Goal: Task Accomplishment & Management: Manage account settings

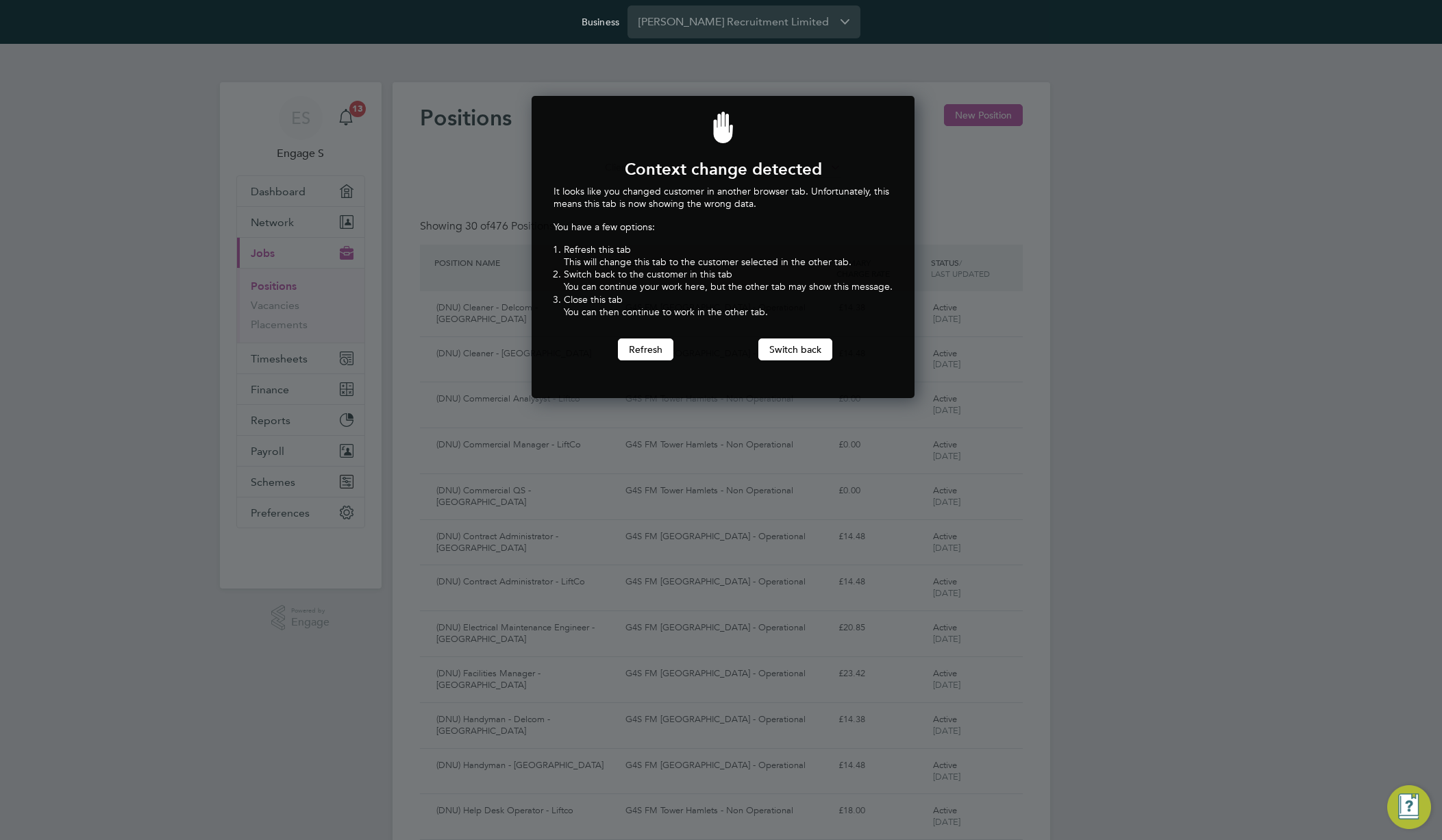
scroll to position [303, 378]
click at [230, 303] on div at bounding box center [721, 420] width 1442 height 840
click at [722, 15] on input "Berry Recruitment Limited" at bounding box center [744, 21] width 233 height 32
type input "Countryside Properties (UK) Limited"
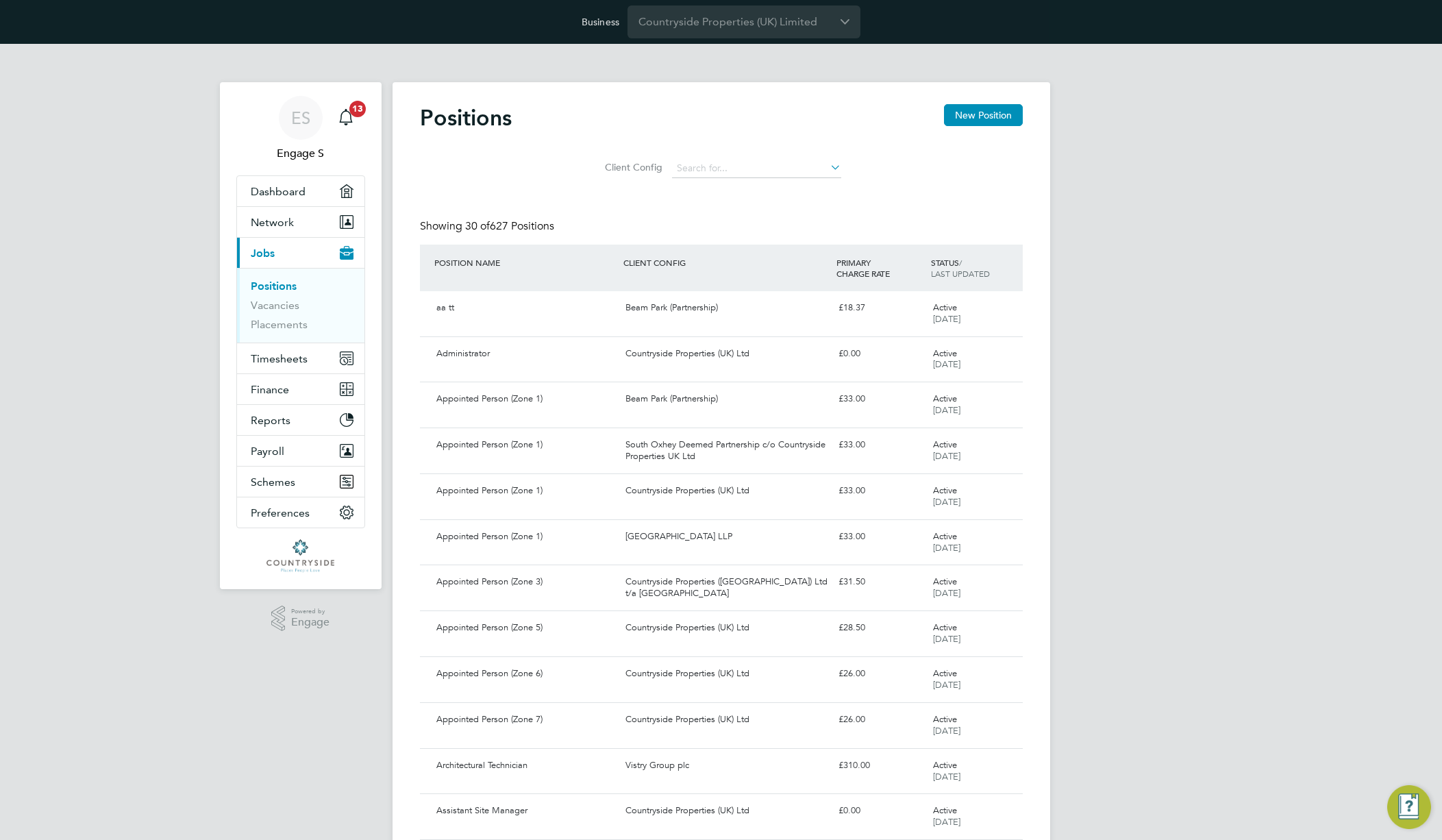
click at [736, 233] on div "Showing 30 of 627 Positions" at bounding box center [721, 232] width 603 height 26
click at [276, 308] on link "Vacancies" at bounding box center [275, 305] width 48 height 13
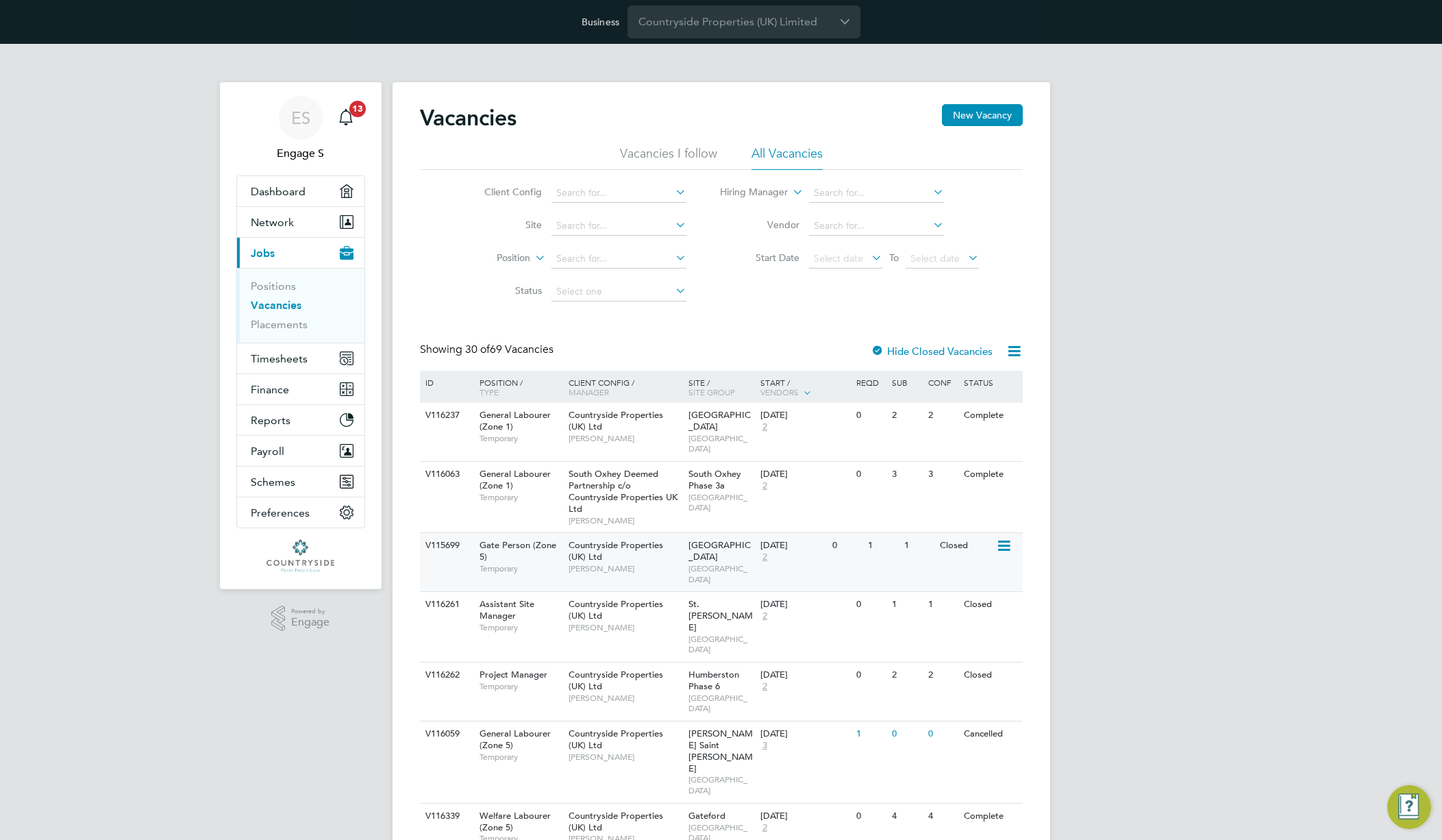
click at [1002, 538] on icon at bounding box center [1003, 546] width 14 height 16
click at [960, 607] on li "Update Status" at bounding box center [970, 605] width 79 height 19
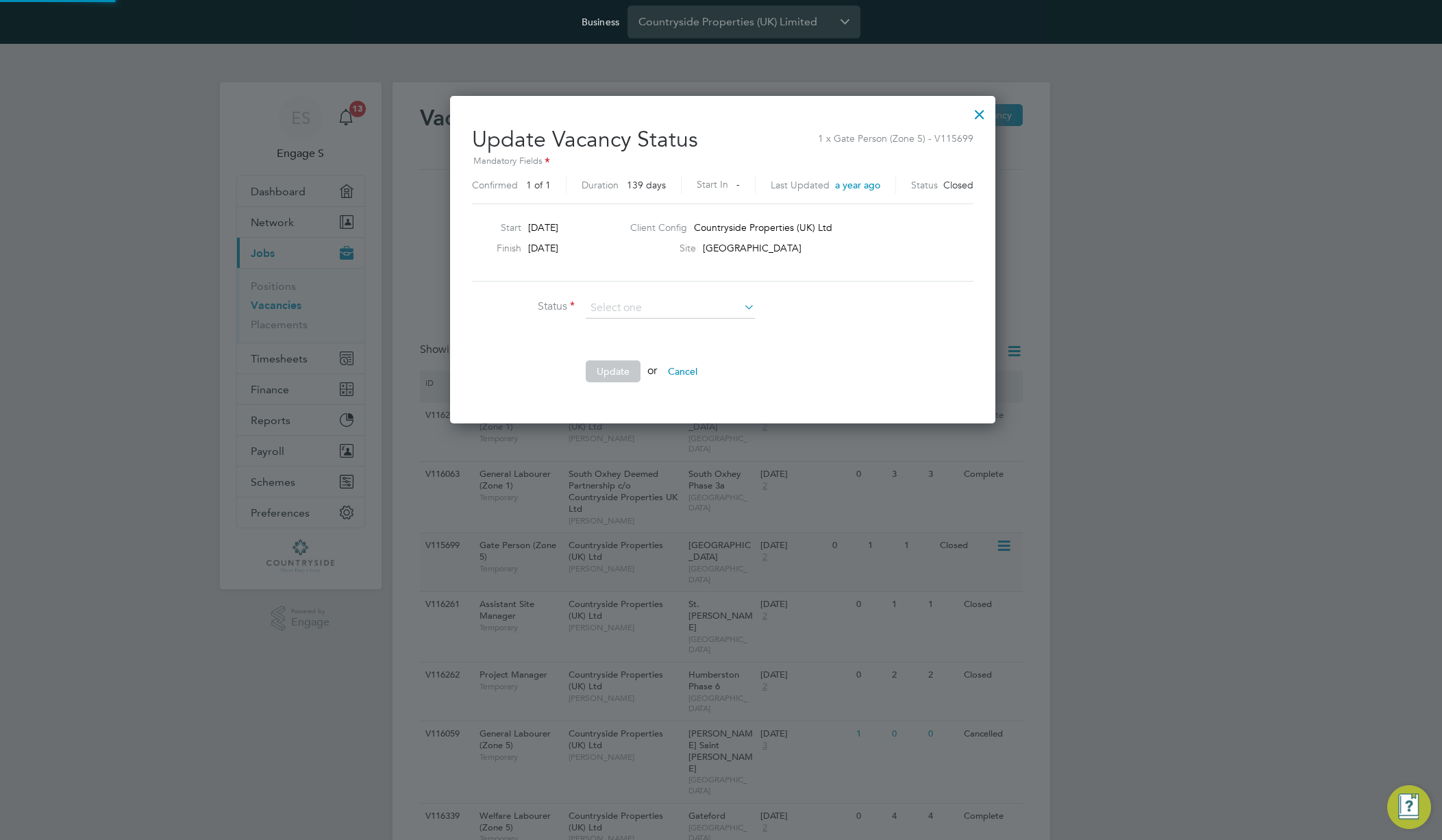
scroll to position [327, 542]
click at [712, 327] on li "Open" at bounding box center [670, 326] width 171 height 18
type input "Open"
click at [601, 372] on button "Update" at bounding box center [613, 371] width 55 height 22
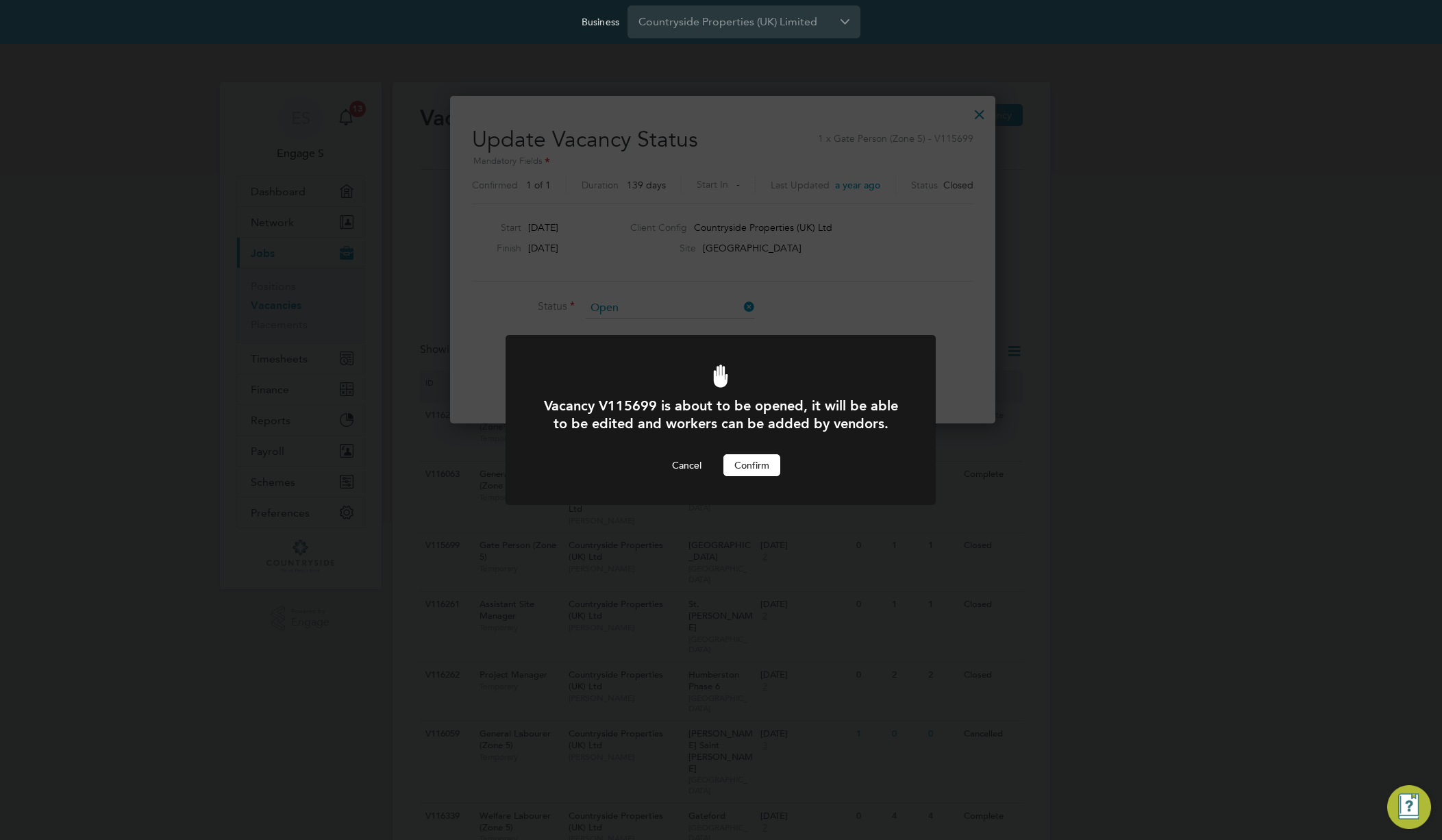
click at [745, 460] on button "Confirm" at bounding box center [751, 465] width 57 height 22
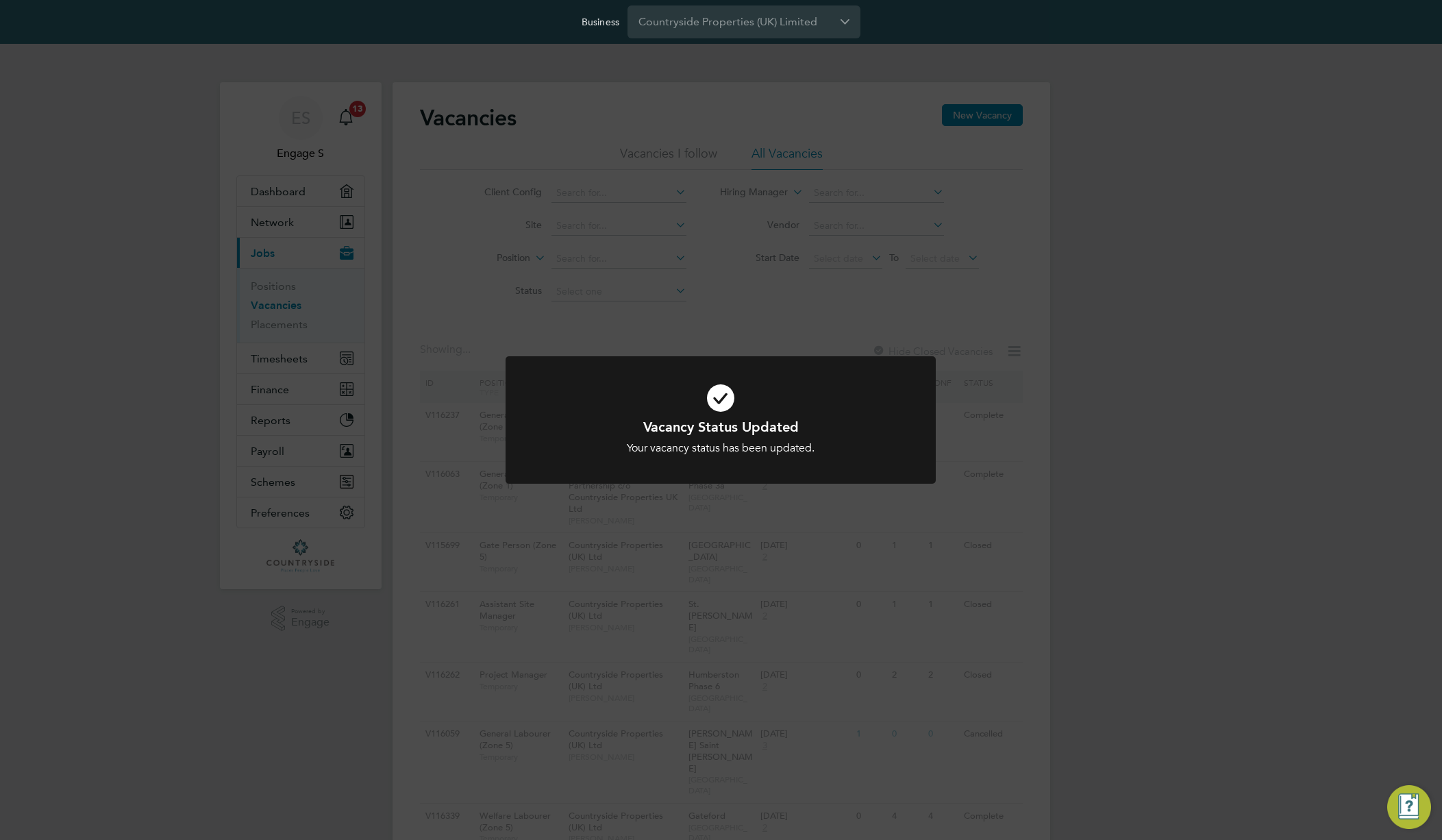
click at [1040, 435] on div "Vacancy Status Updated Your vacancy status has been updated. Cancel Okay" at bounding box center [721, 420] width 1442 height 840
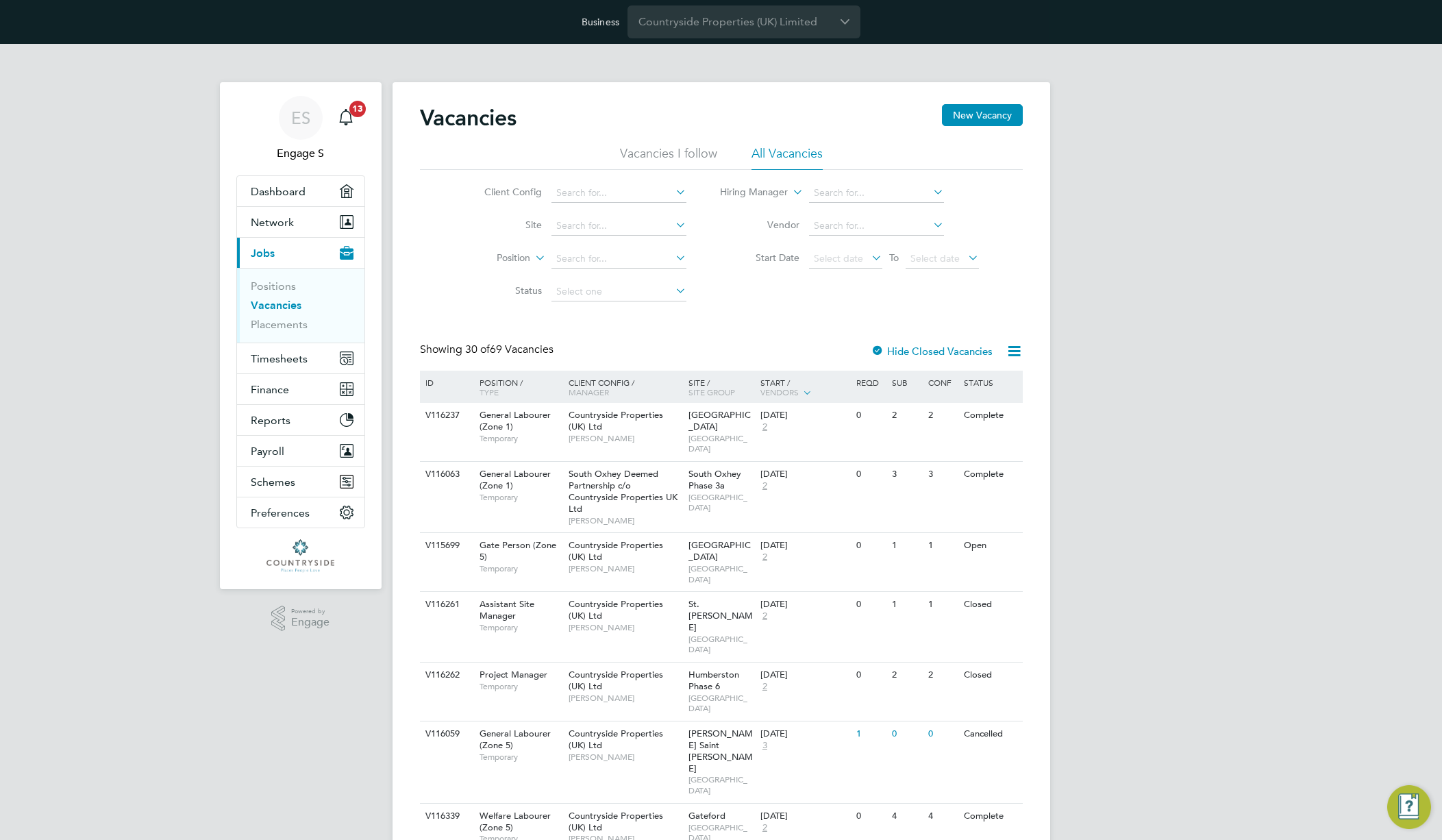
click at [1020, 468] on icon at bounding box center [1027, 474] width 14 height 16
click at [960, 535] on li "Update Status" at bounding box center [970, 534] width 79 height 19
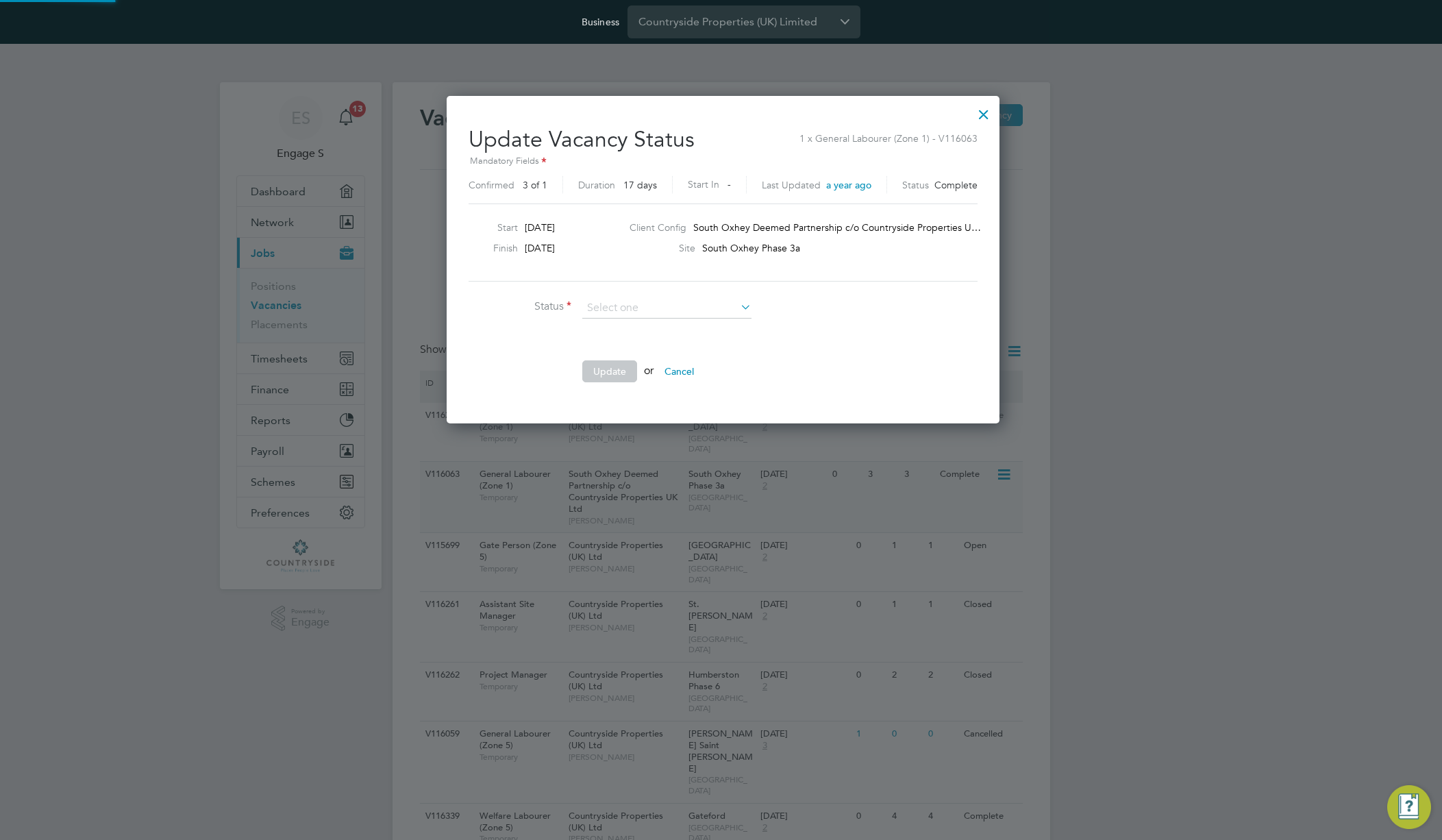
scroll to position [327, 549]
click at [696, 325] on li "Open" at bounding box center [666, 326] width 171 height 18
type input "Open"
click at [585, 373] on button "Update" at bounding box center [610, 371] width 55 height 22
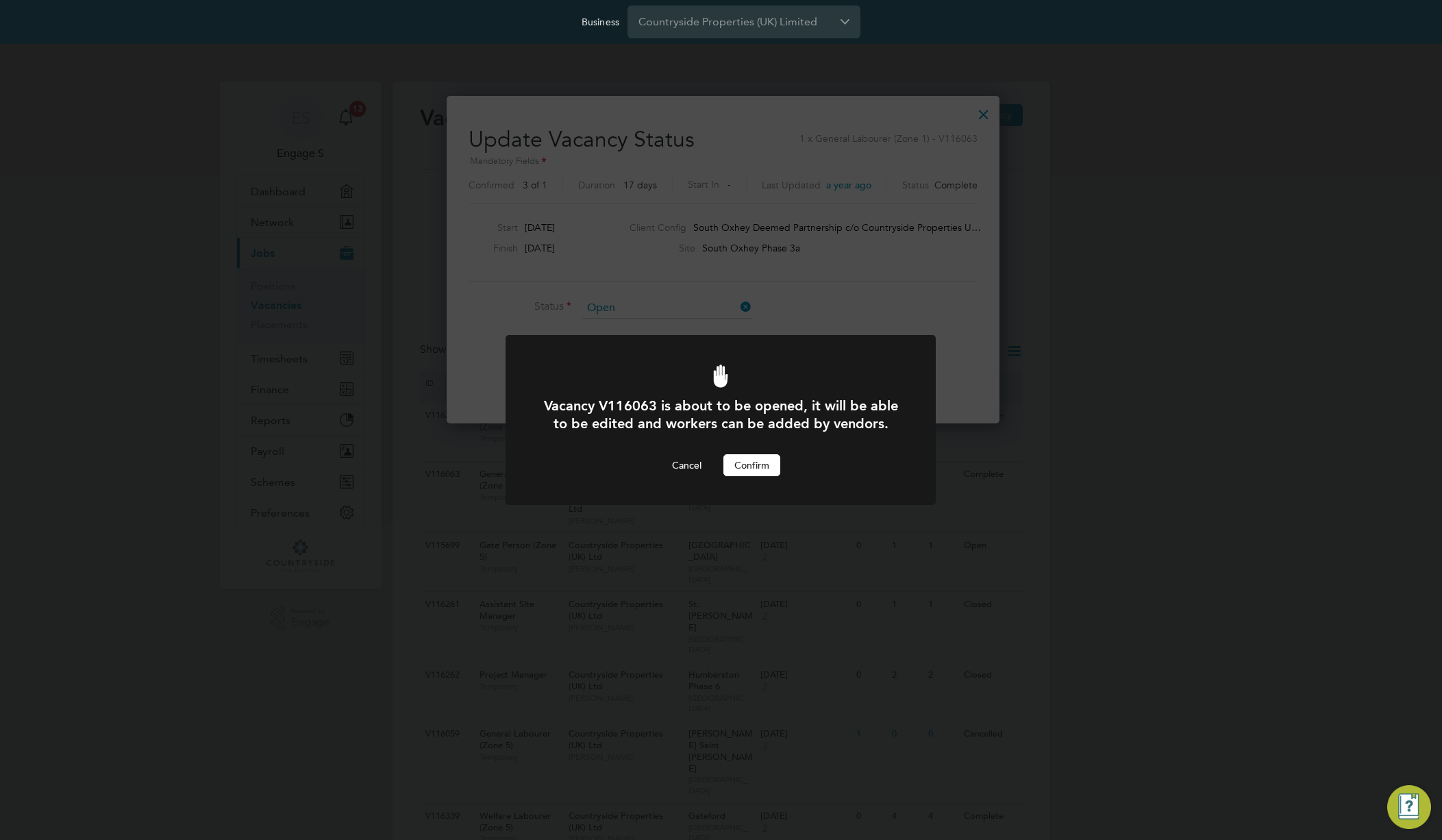
click at [749, 465] on button "Confirm" at bounding box center [751, 465] width 57 height 22
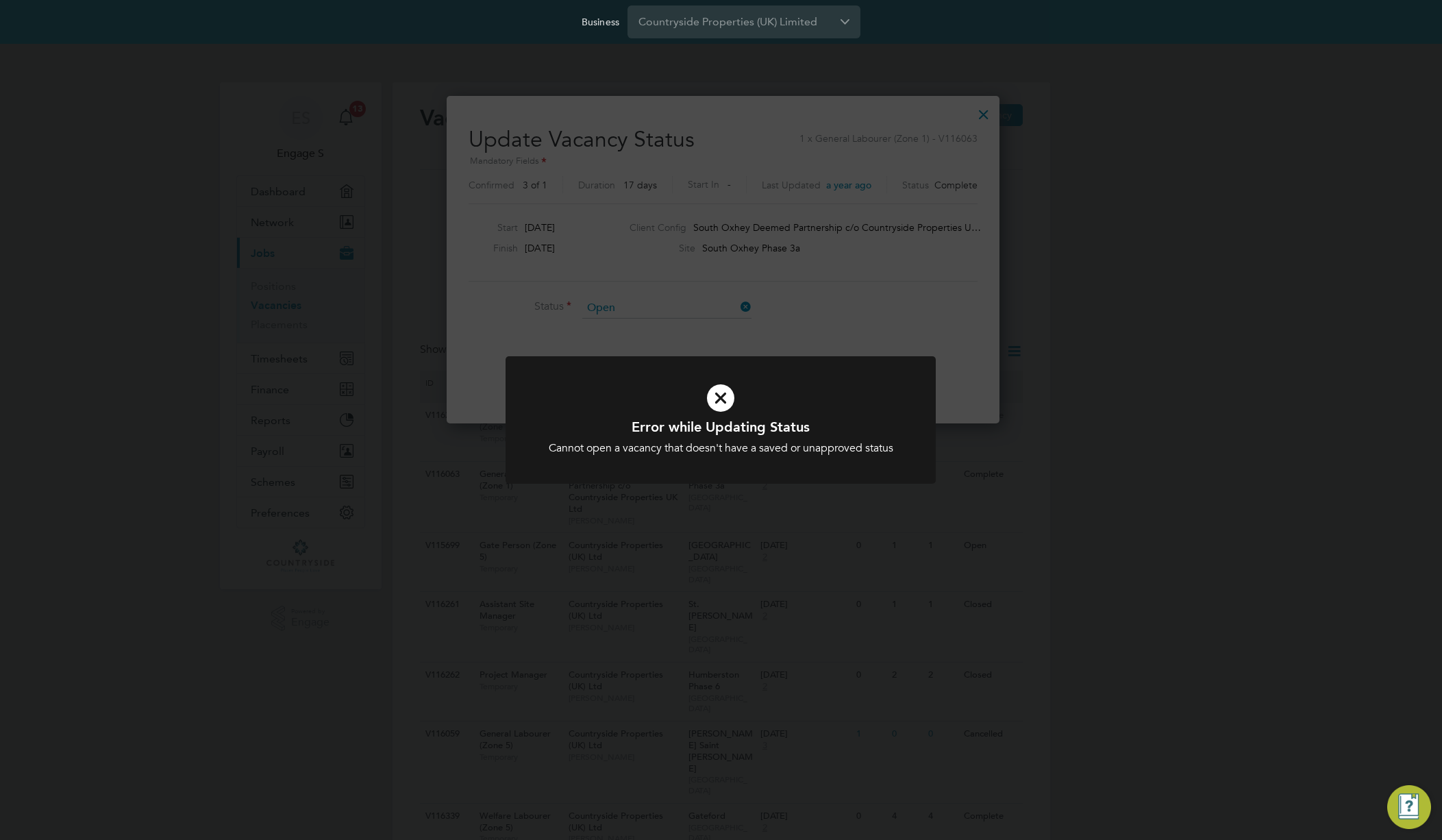
click at [896, 252] on div "Error while Updating Status Cannot open a vacancy that doesn't have a saved or …" at bounding box center [721, 420] width 1442 height 840
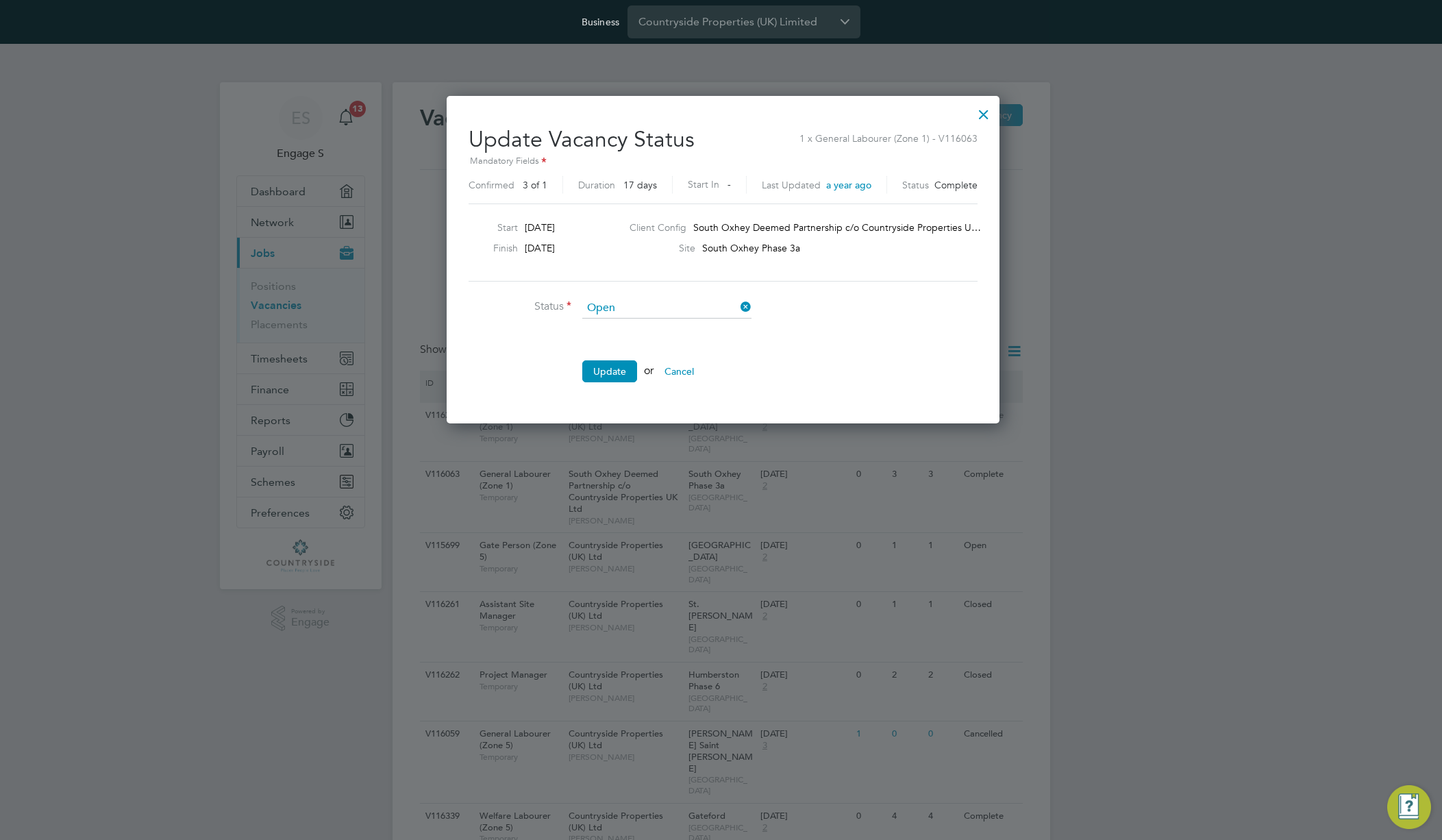
click at [978, 106] on div at bounding box center [984, 111] width 25 height 25
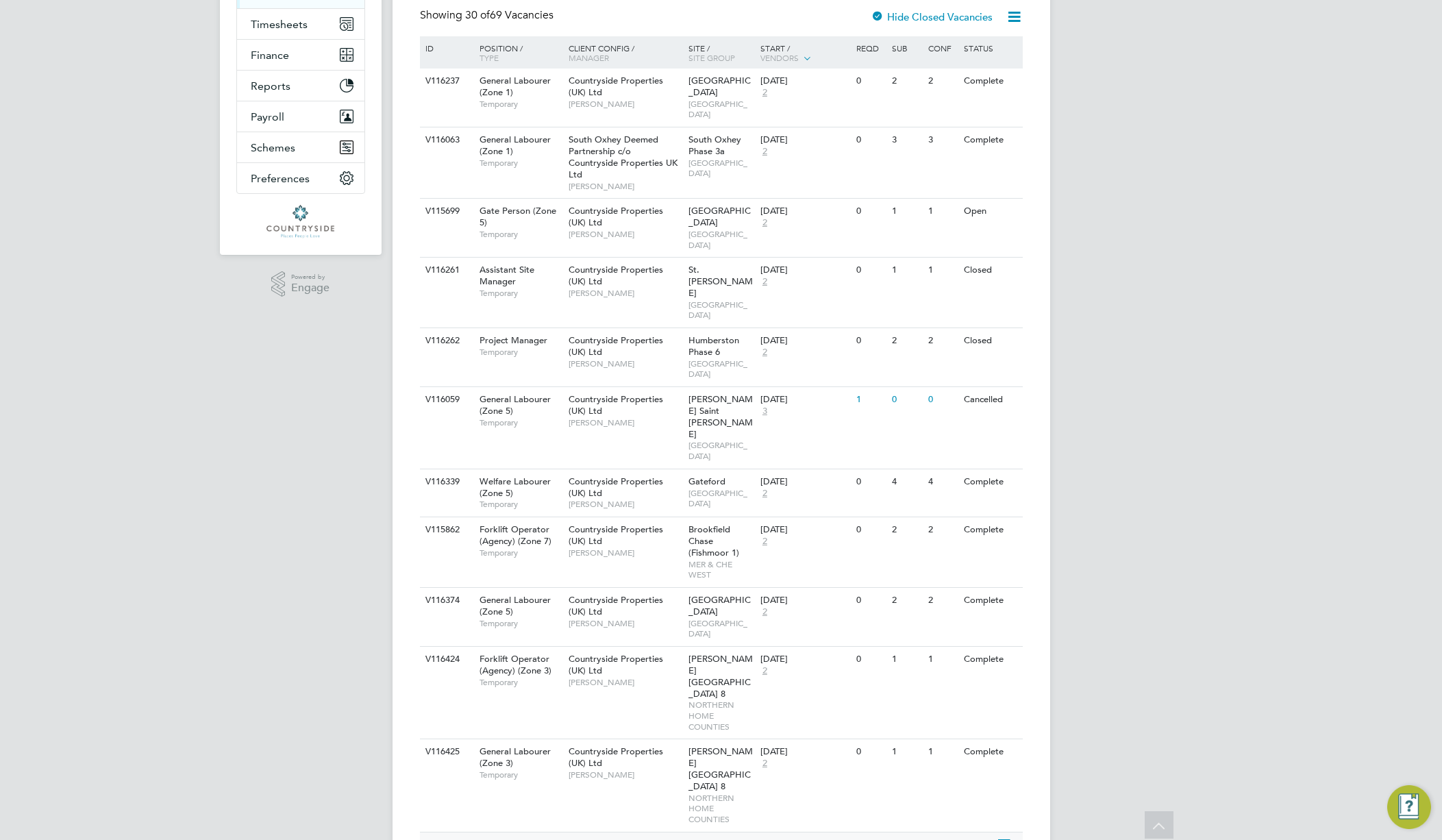
scroll to position [0, 0]
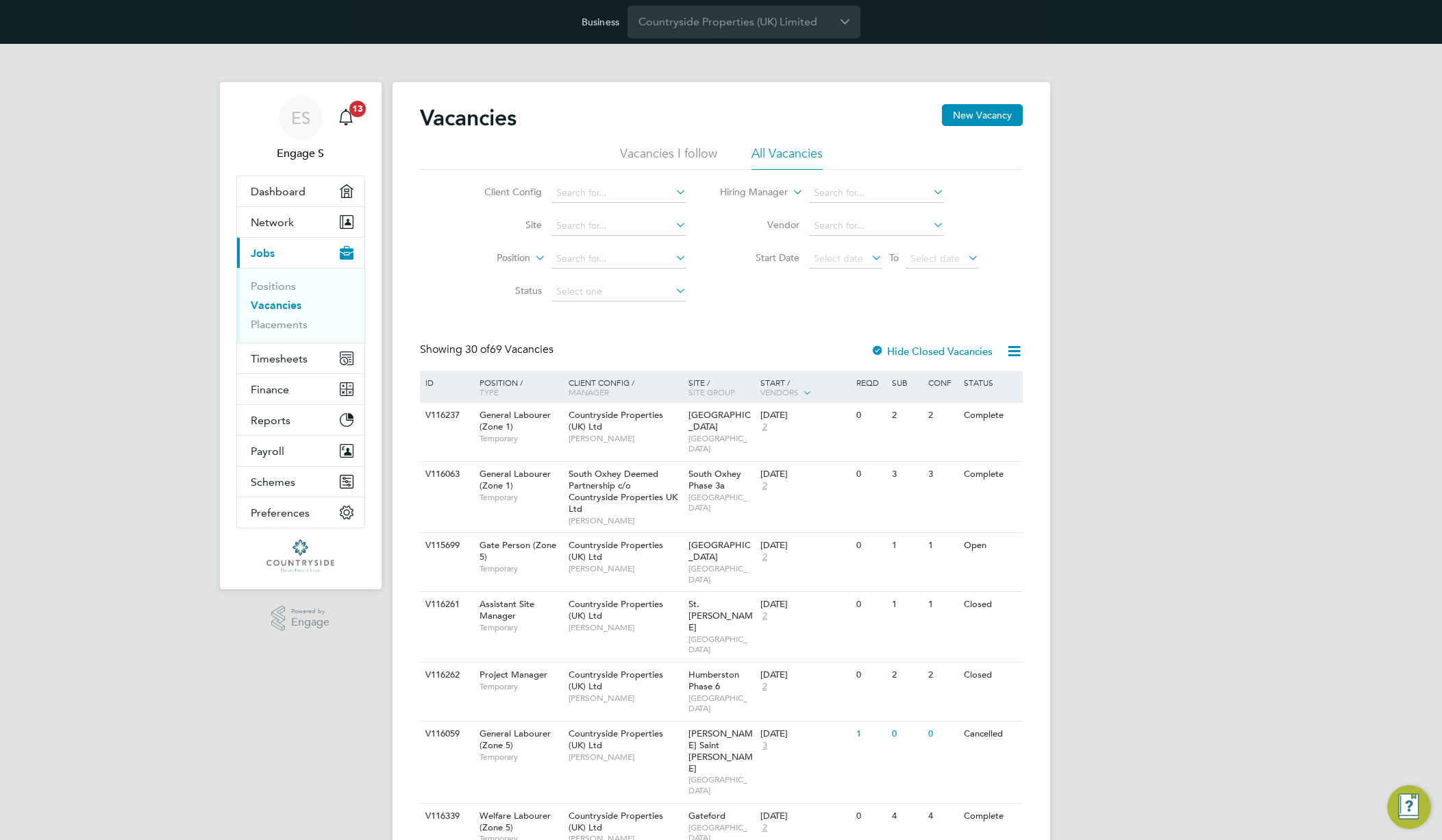
click at [874, 350] on div at bounding box center [878, 352] width 14 height 14
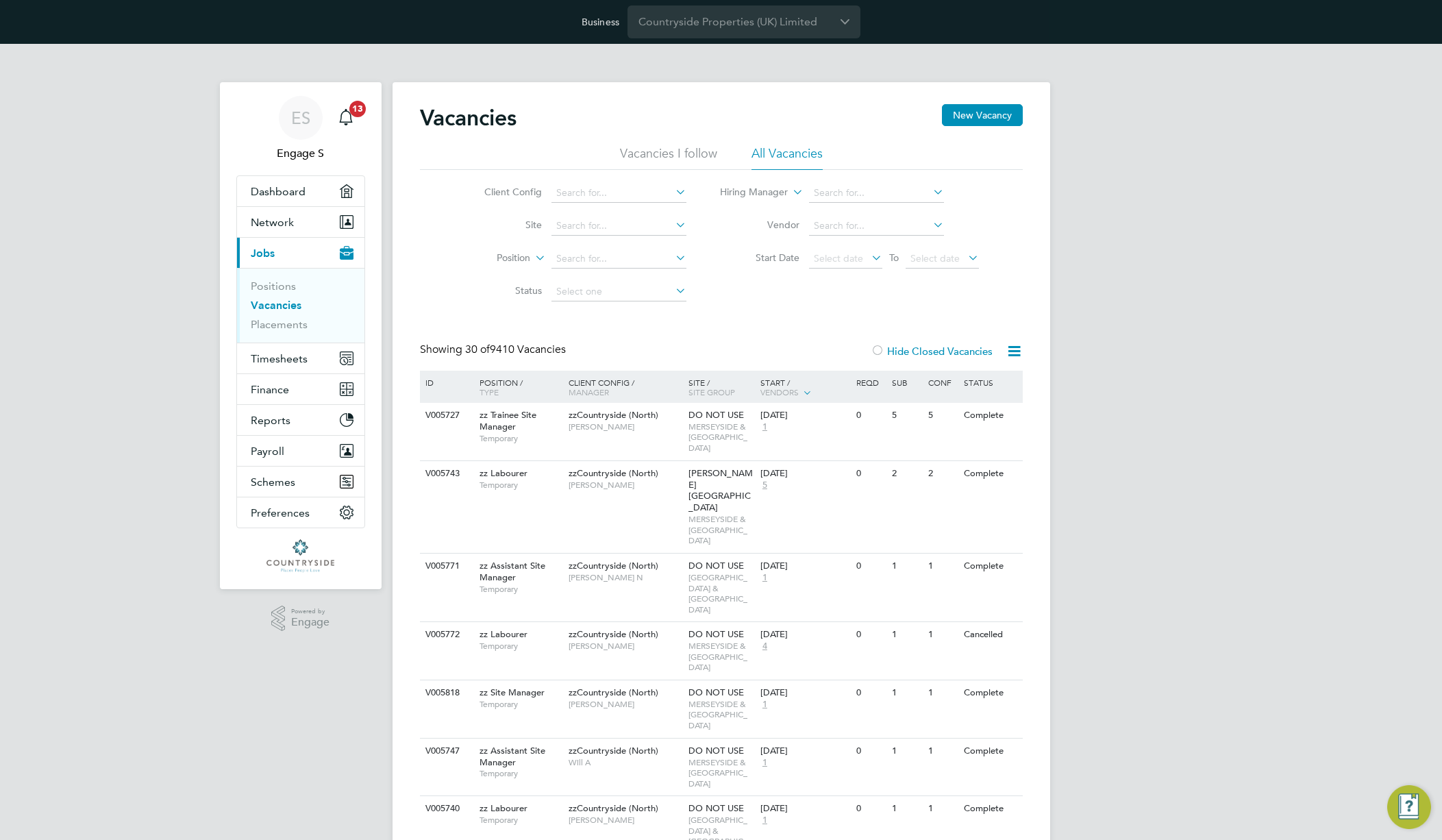
click at [892, 345] on label "Hide Closed Vacancies" at bounding box center [931, 351] width 122 height 13
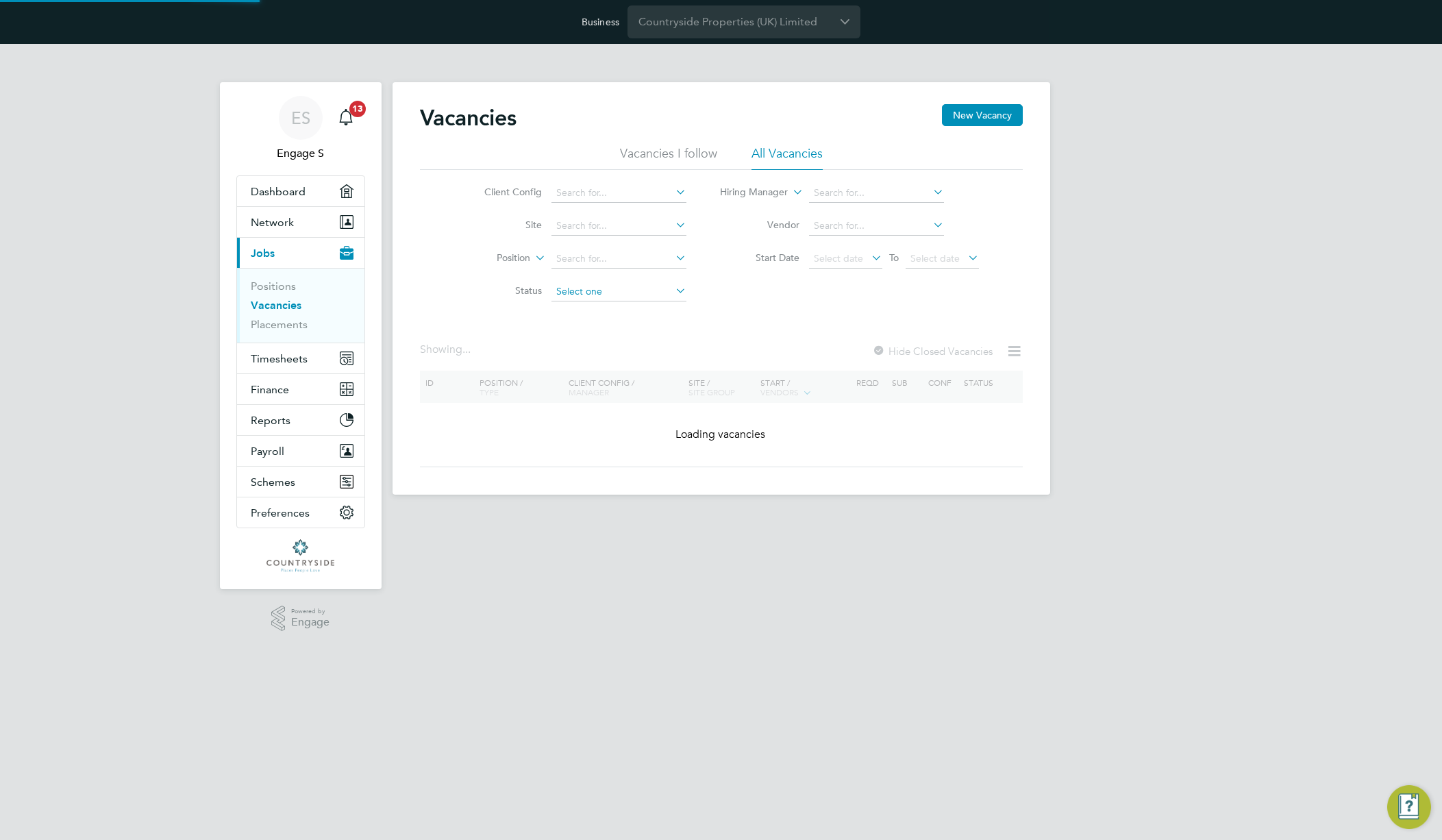
click at [603, 290] on input at bounding box center [618, 292] width 135 height 19
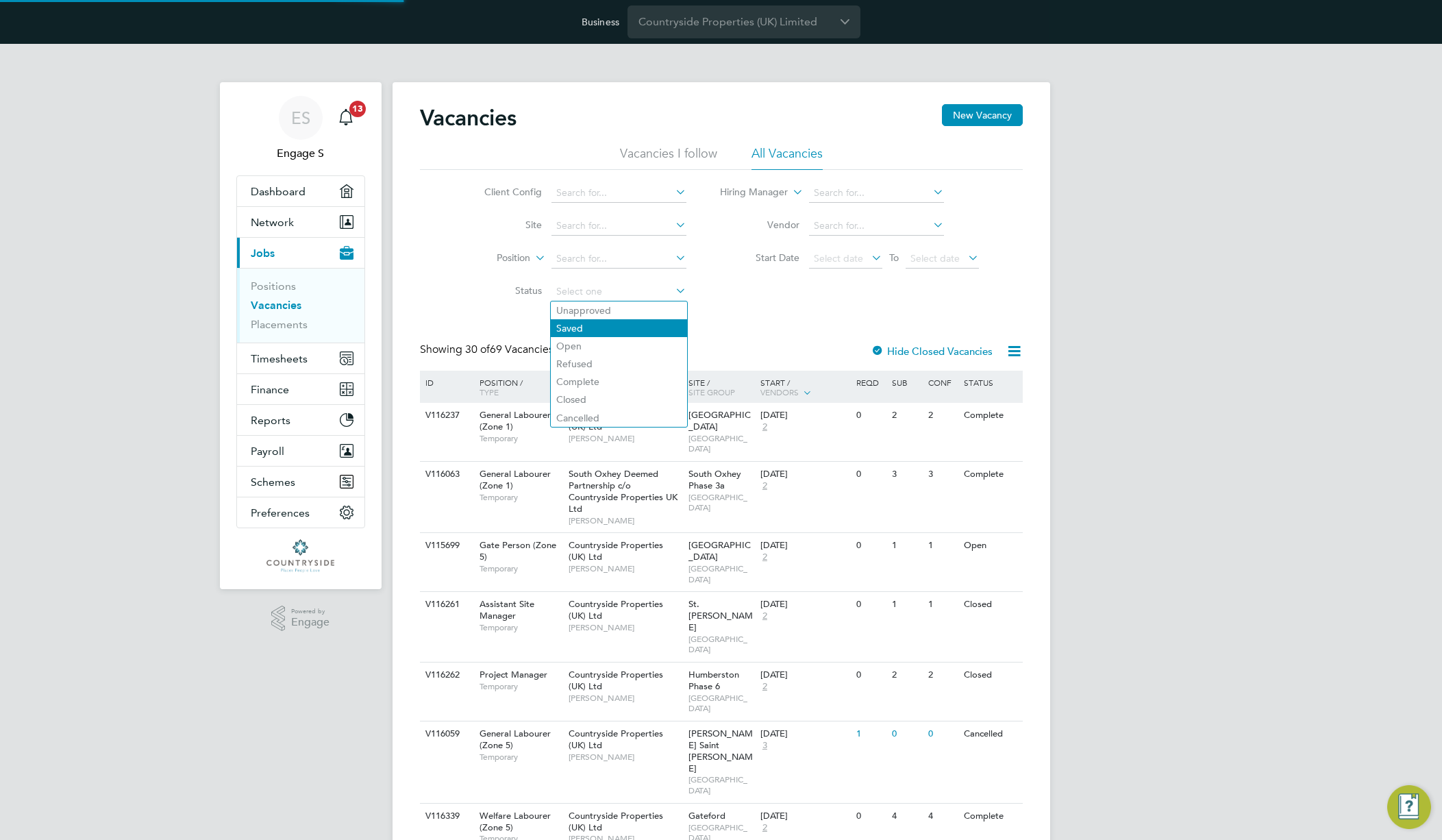
click at [589, 336] on li "Saved" at bounding box center [618, 328] width 136 height 18
type input "Saved"
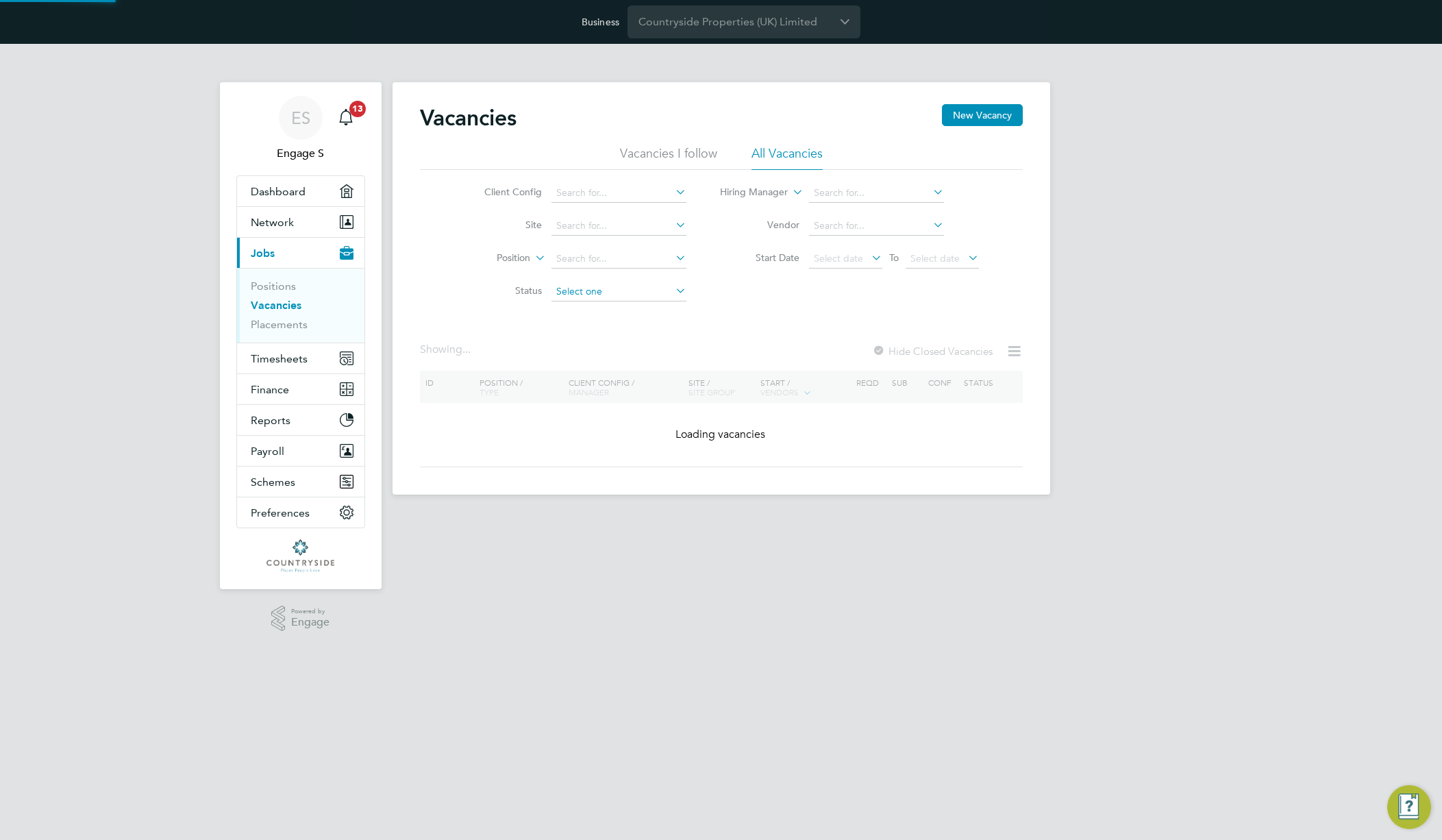
click at [619, 293] on input at bounding box center [618, 292] width 135 height 19
click at [606, 346] on li "Open" at bounding box center [618, 346] width 136 height 18
type input "Open"
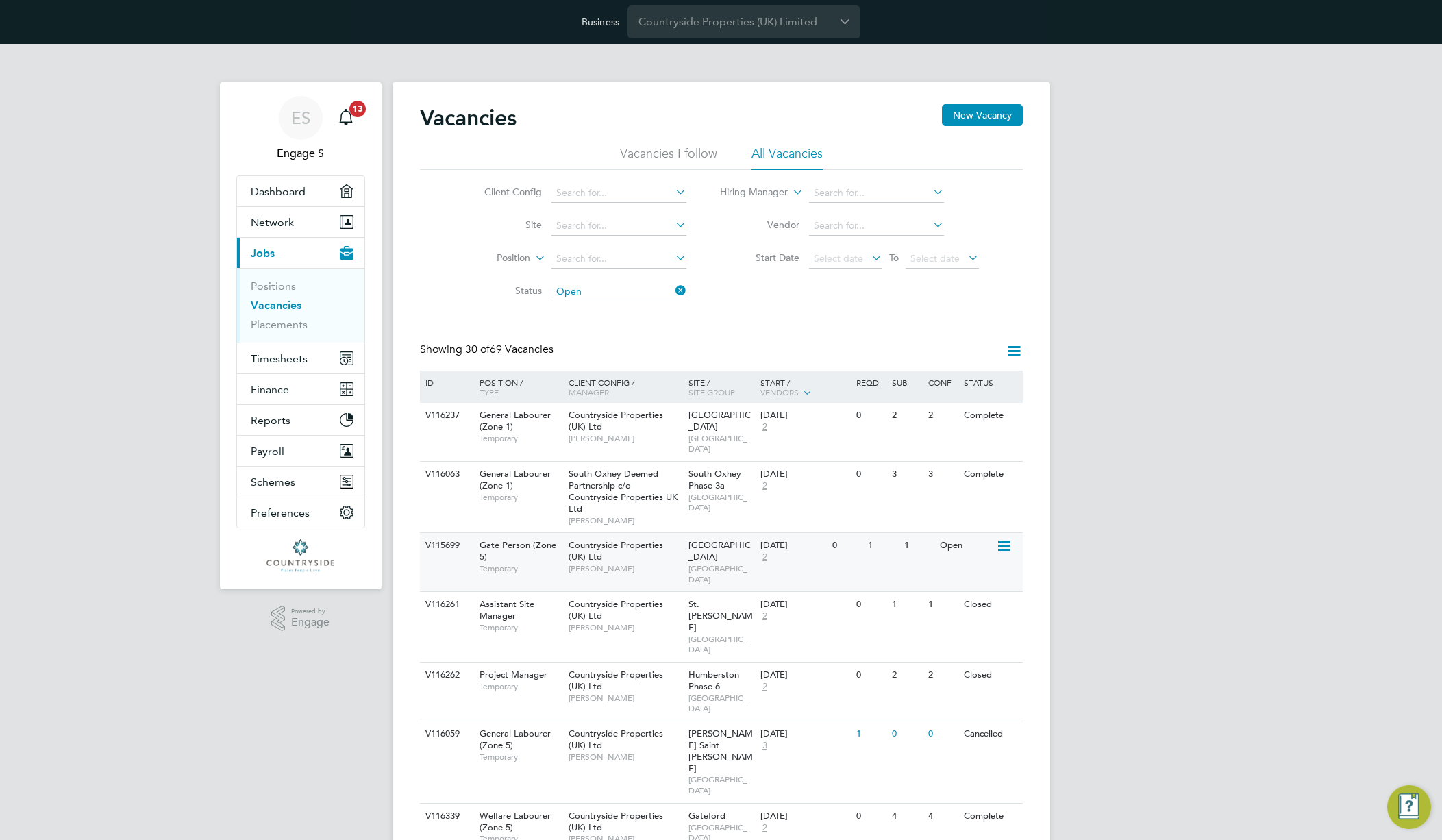
click at [1006, 538] on icon at bounding box center [1003, 546] width 14 height 16
click at [950, 588] on li "Edit" at bounding box center [970, 586] width 79 height 19
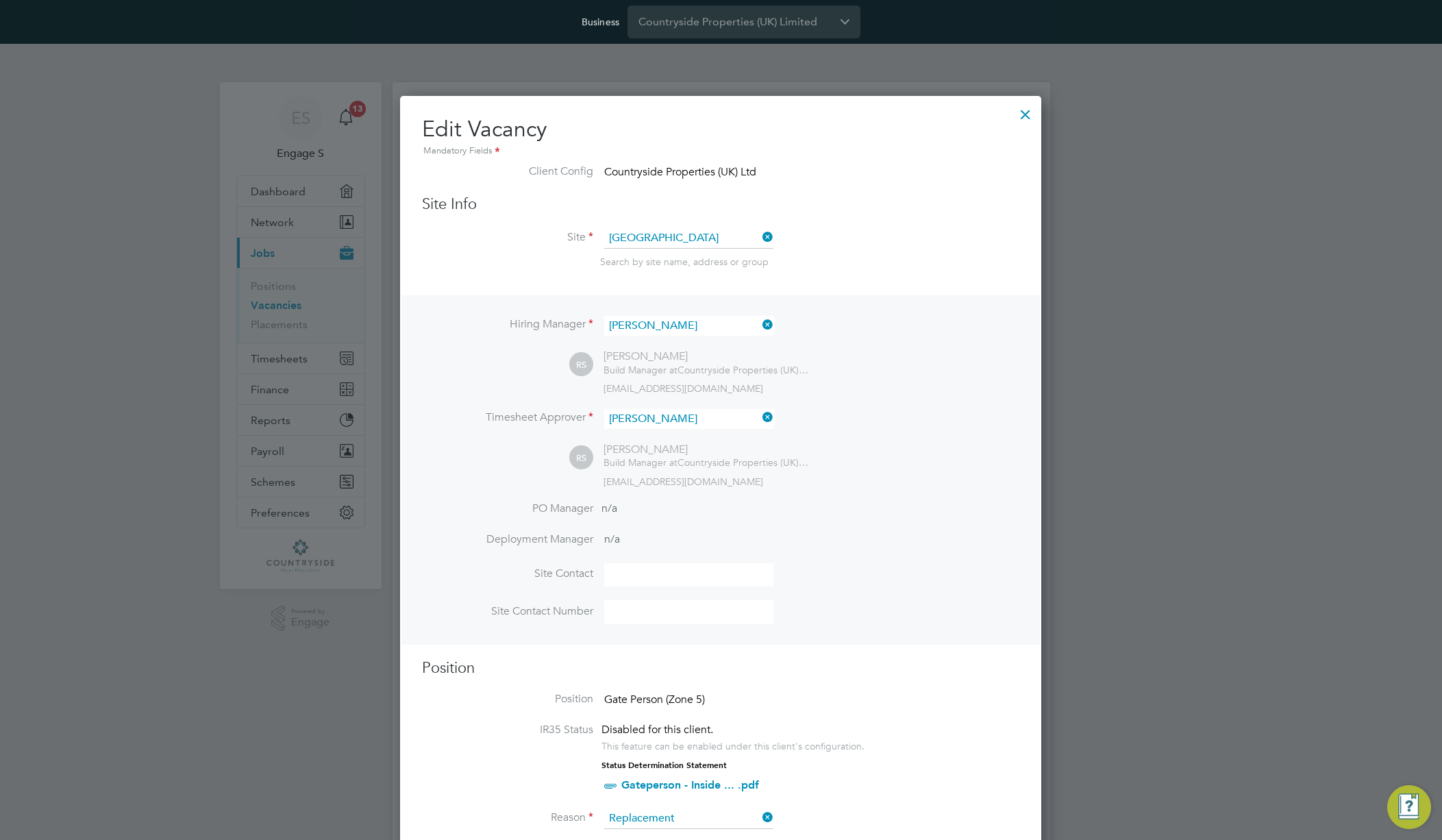
click at [1018, 113] on div at bounding box center [1025, 111] width 25 height 25
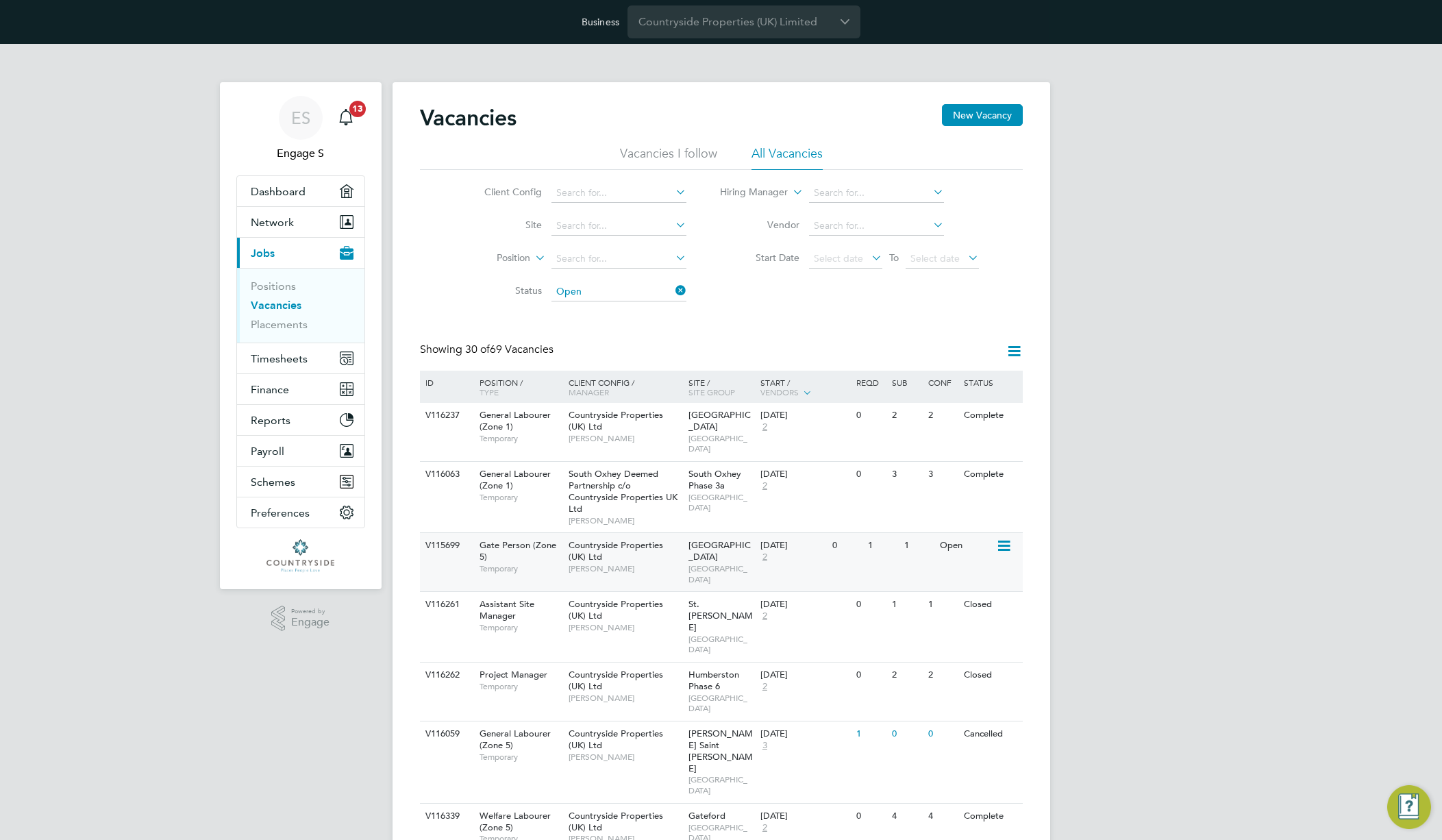
click at [1007, 538] on icon at bounding box center [1003, 546] width 14 height 16
click at [949, 603] on li "Update Status" at bounding box center [970, 605] width 79 height 19
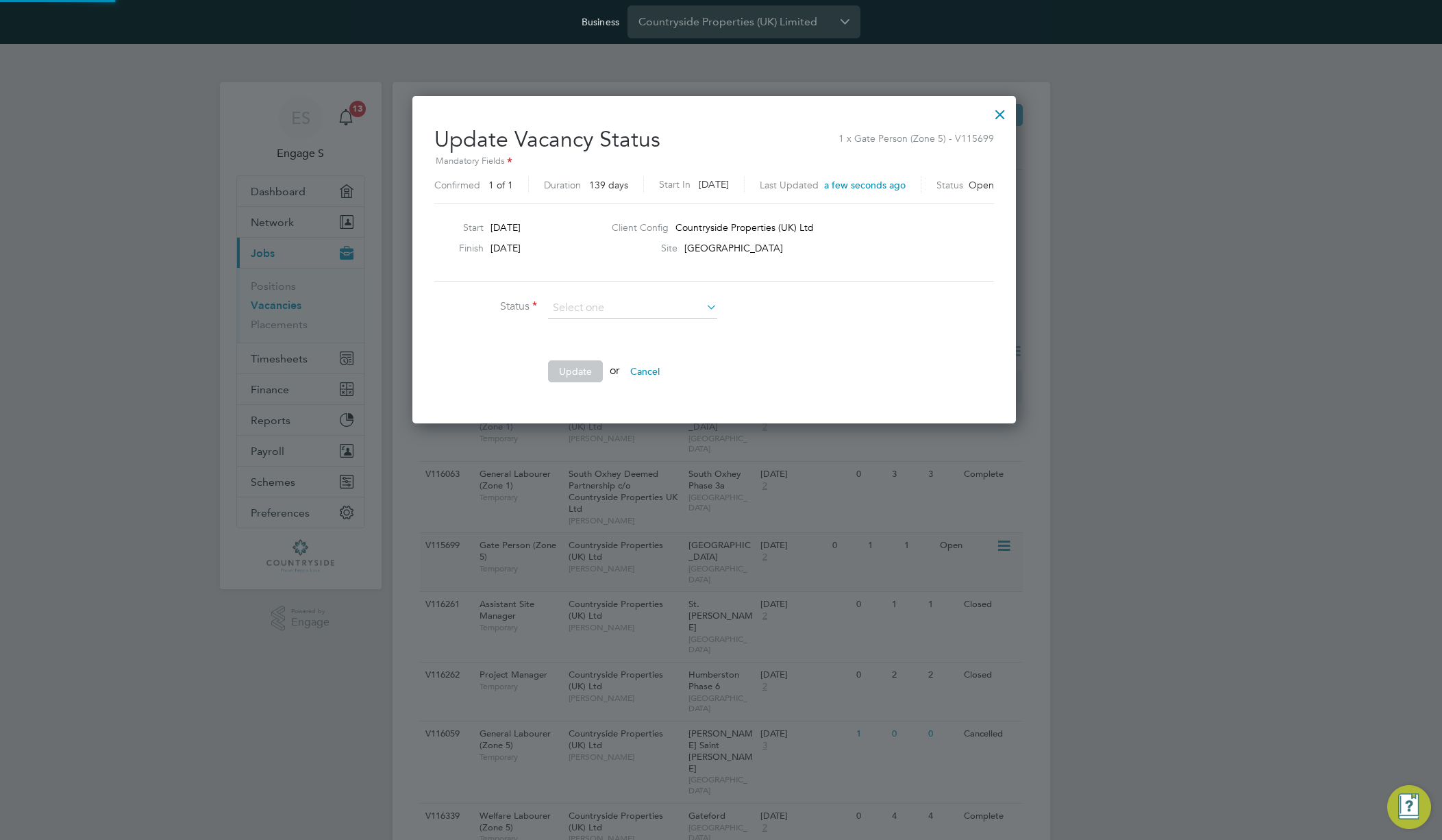
scroll to position [327, 617]
click at [602, 336] on li "Closed" at bounding box center [632, 344] width 171 height 18
type input "Closed"
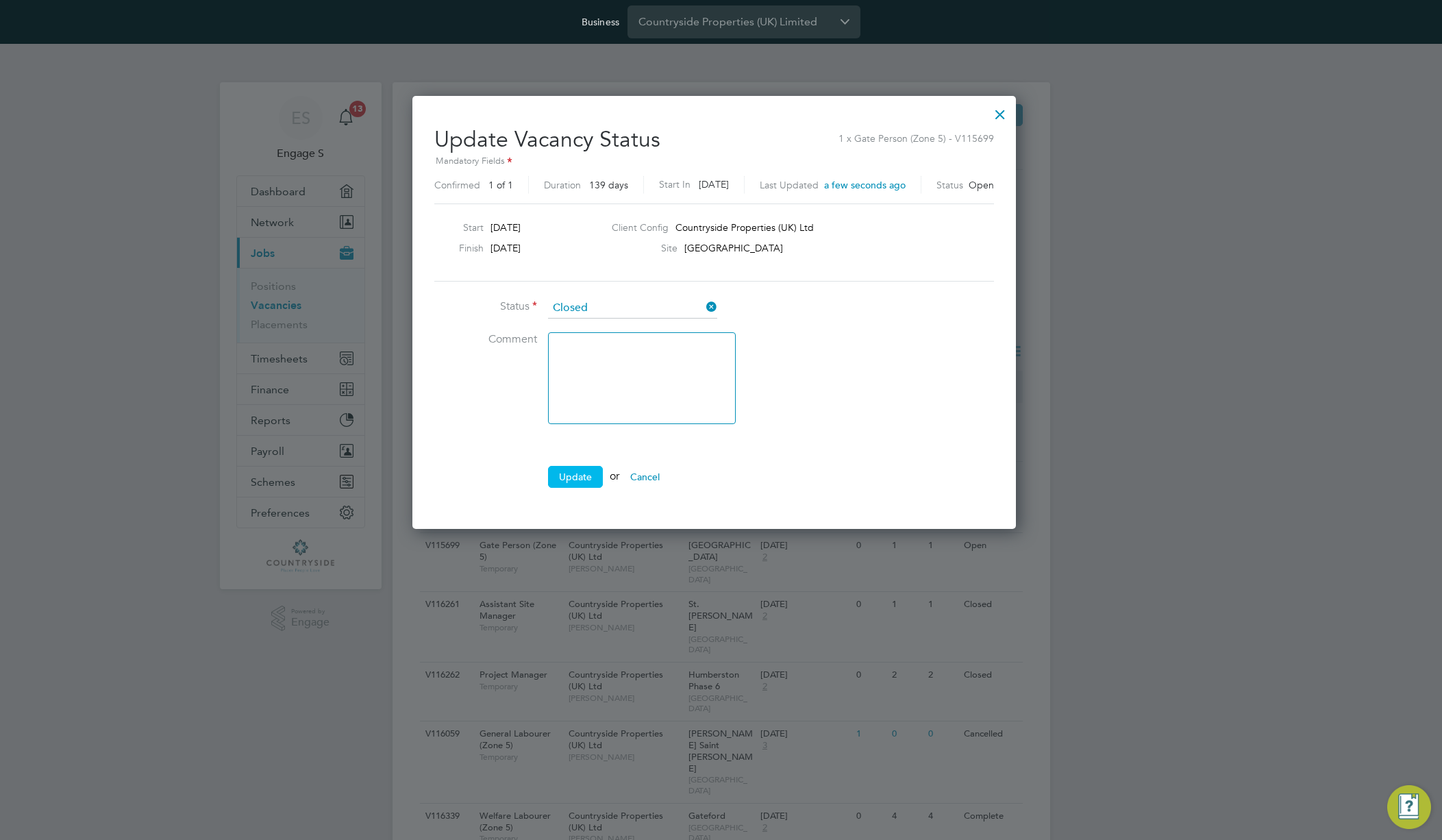
click at [573, 474] on button "Update" at bounding box center [575, 476] width 55 height 22
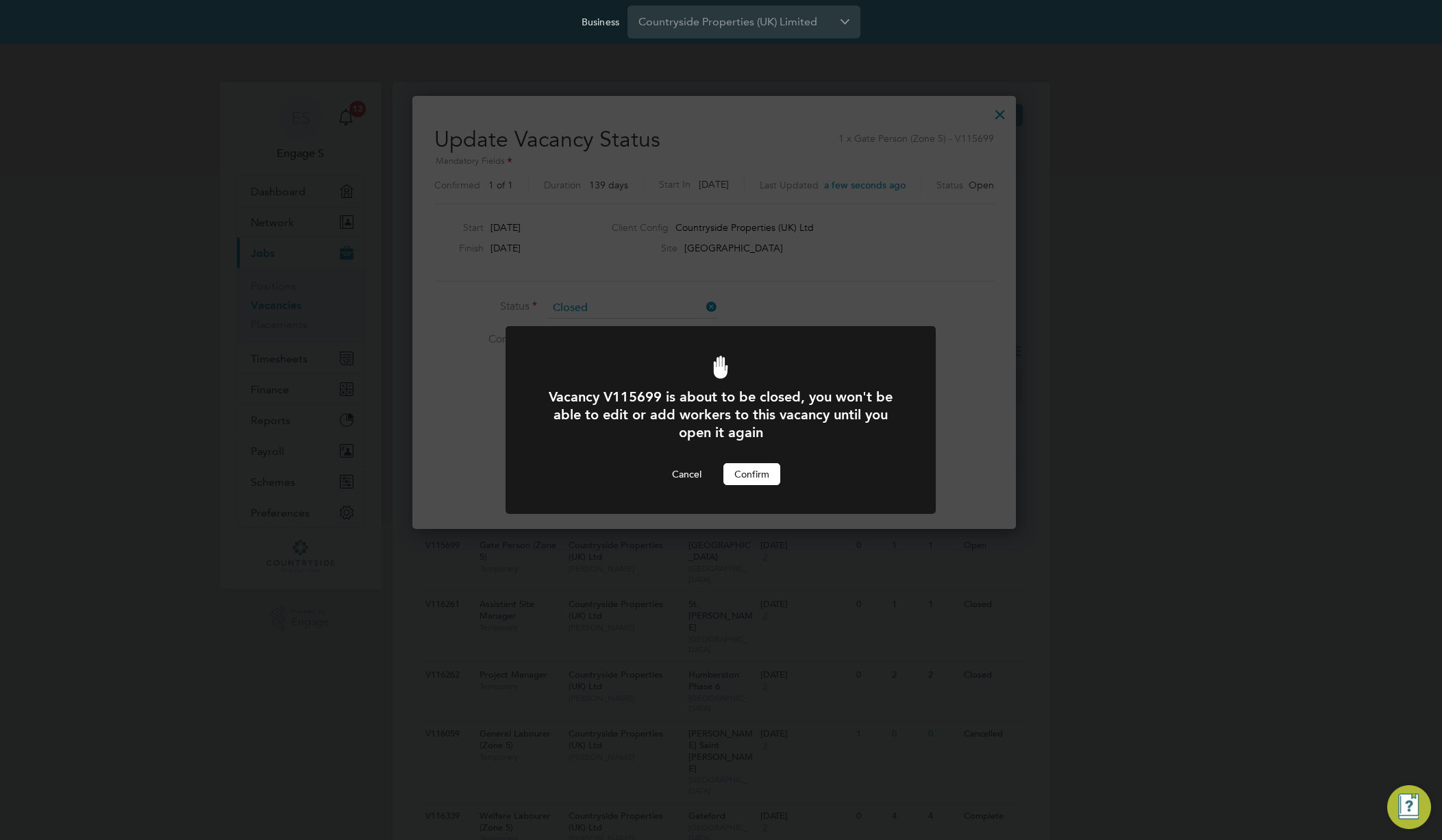
click at [760, 478] on button "Confirm" at bounding box center [751, 474] width 57 height 22
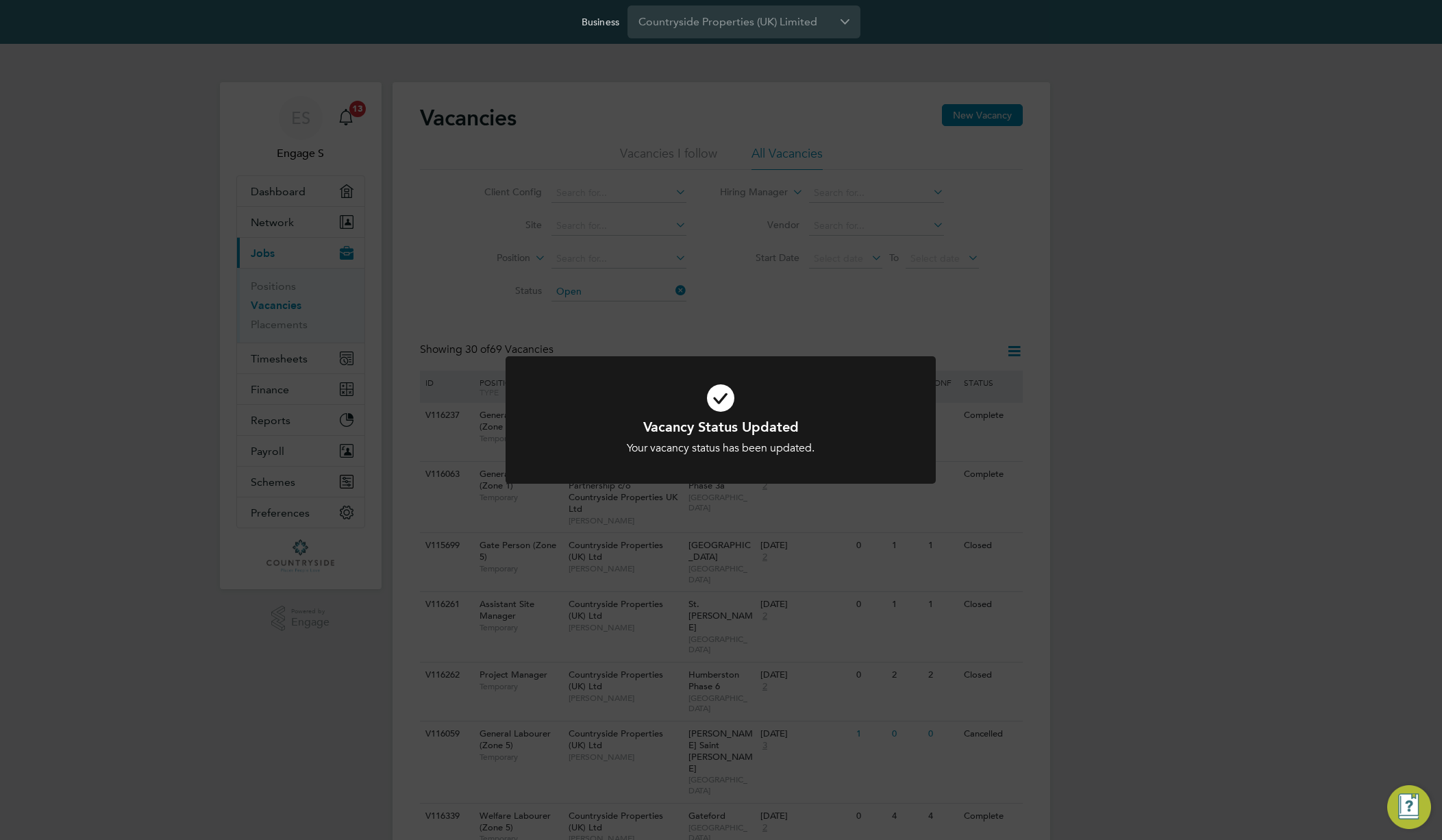
click at [1218, 403] on div "Vacancy Status Updated Your vacancy status has been updated. Cancel Okay" at bounding box center [721, 420] width 1442 height 840
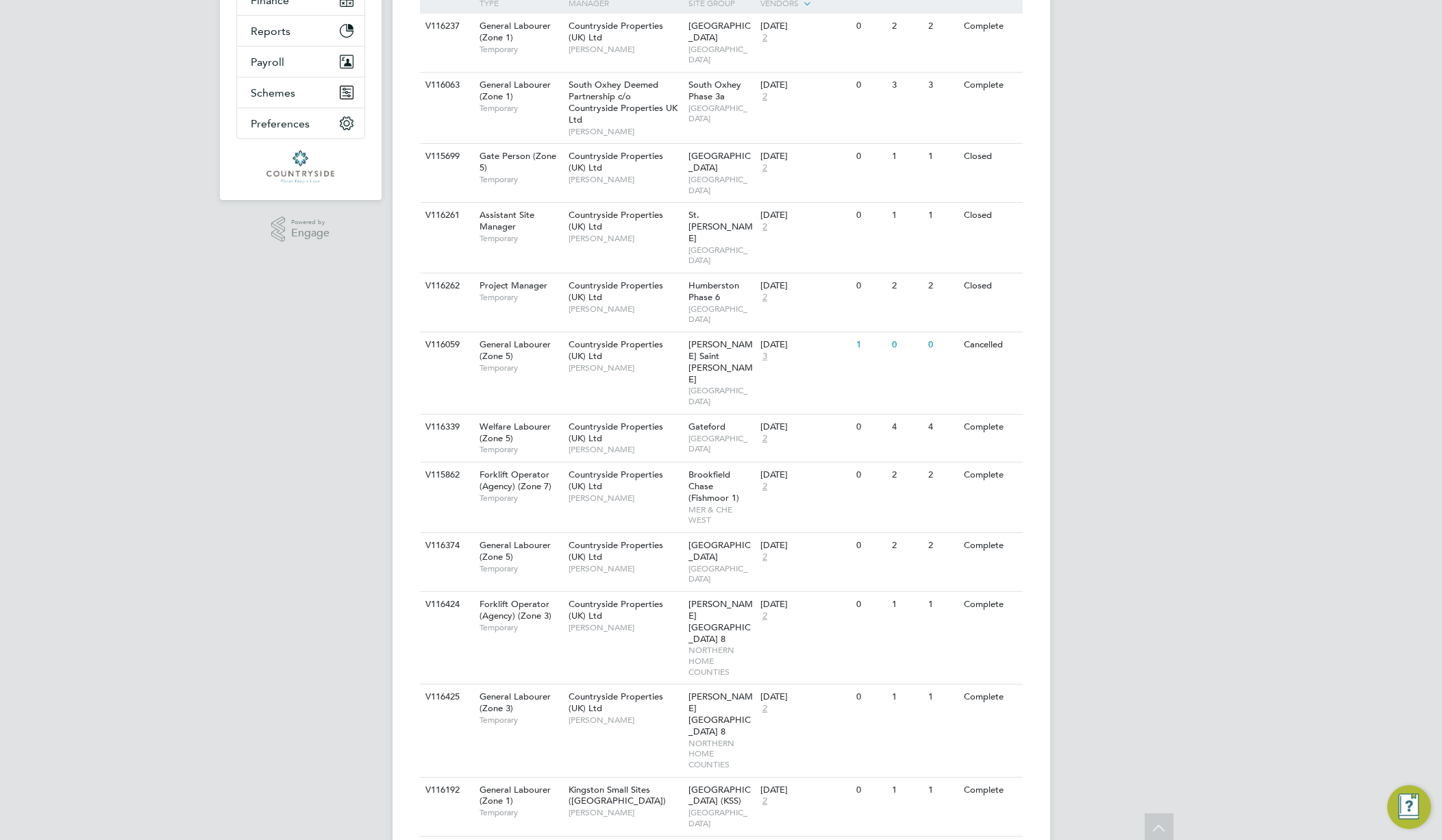
scroll to position [33, 0]
